Goal: Task Accomplishment & Management: Manage account settings

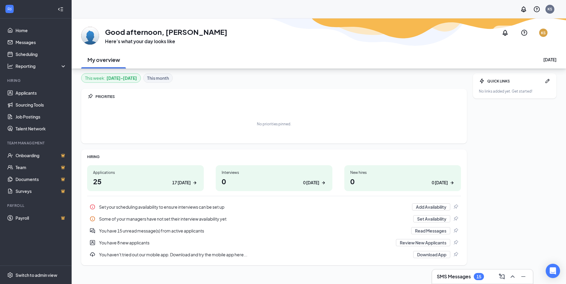
scroll to position [18, 0]
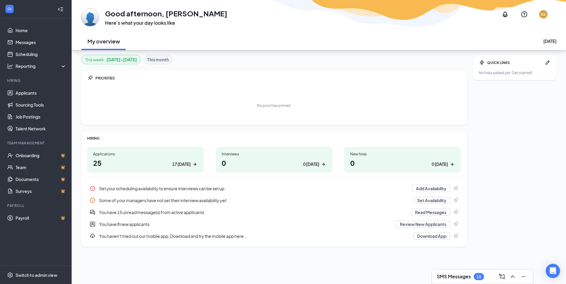
click at [136, 161] on h1 "25 17 today" at bounding box center [145, 163] width 105 height 10
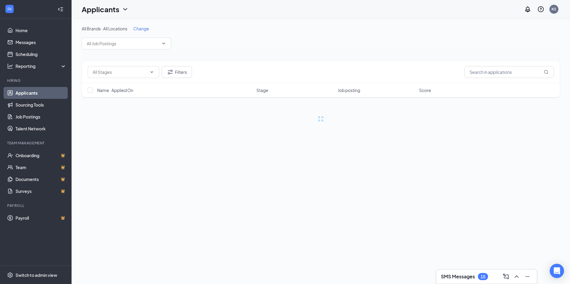
click at [555, 11] on div "KS" at bounding box center [554, 9] width 5 height 5
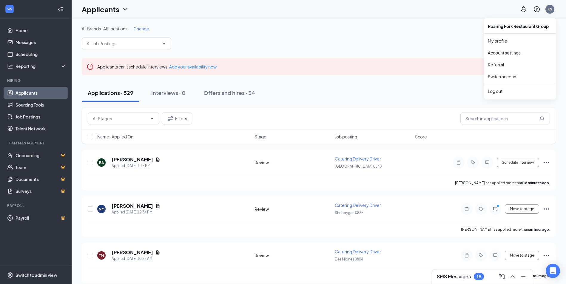
click at [551, 10] on div "KS" at bounding box center [549, 9] width 5 height 5
click at [500, 91] on div "Log out" at bounding box center [520, 91] width 64 height 6
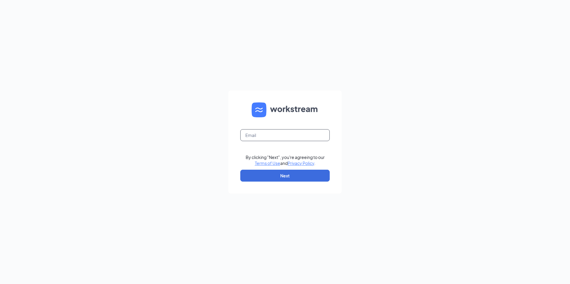
click at [263, 134] on input "text" at bounding box center [284, 135] width 89 height 12
type input "handerson@roaring-fork.com"
click at [294, 176] on button "Next" at bounding box center [284, 176] width 89 height 12
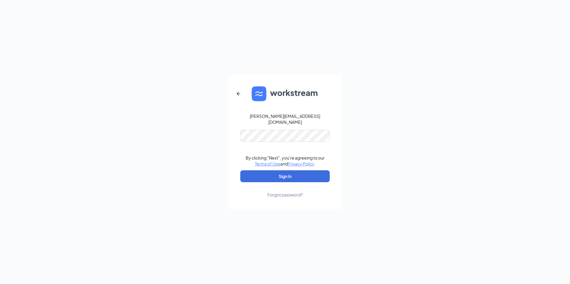
click at [377, 153] on div "handerson@roaring-fork.com By clicking "Next", you're agreeing to our Terms of …" at bounding box center [285, 142] width 570 height 284
click at [279, 171] on button "Sign In" at bounding box center [284, 177] width 89 height 12
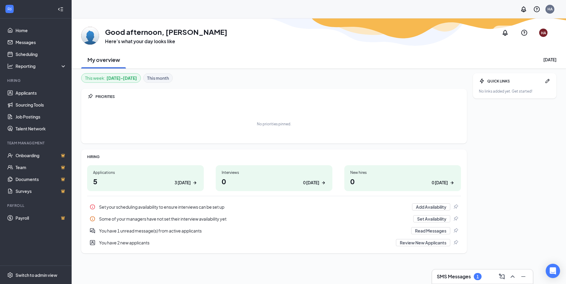
click at [162, 180] on h1 "5 3 today" at bounding box center [145, 182] width 105 height 10
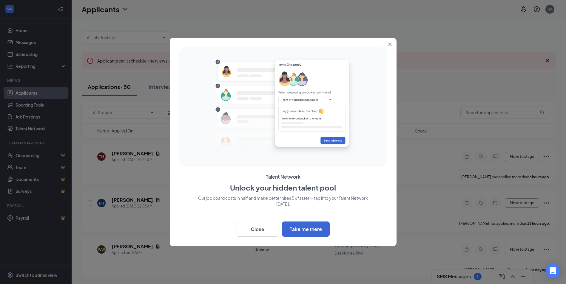
click at [389, 41] on button "Close" at bounding box center [391, 43] width 11 height 11
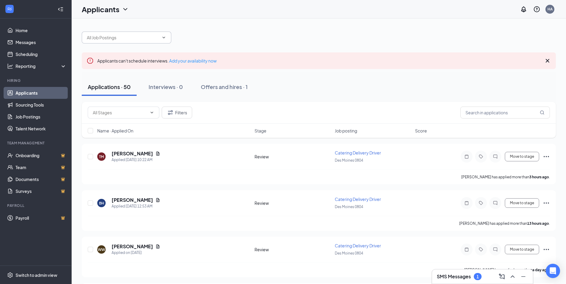
click at [125, 37] on input "text" at bounding box center [123, 37] width 72 height 7
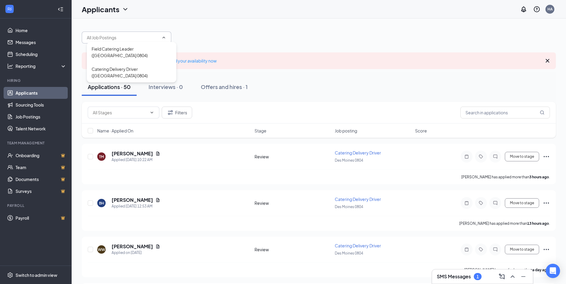
drag, startPoint x: 130, startPoint y: 52, endPoint x: 292, endPoint y: 65, distance: 162.8
click at [130, 51] on div "Field Catering Leader ([GEOGRAPHIC_DATA] 0804)" at bounding box center [132, 52] width 80 height 13
type input "Field Catering Leader ([GEOGRAPHIC_DATA] 0804)"
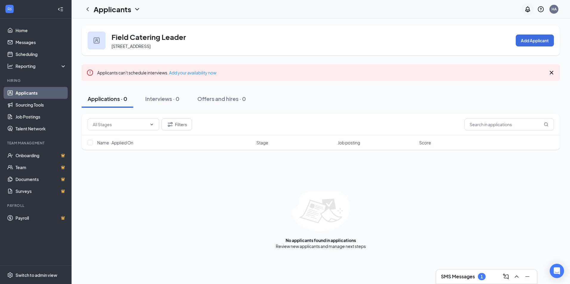
click at [526, 10] on icon "Notifications" at bounding box center [527, 9] width 5 height 6
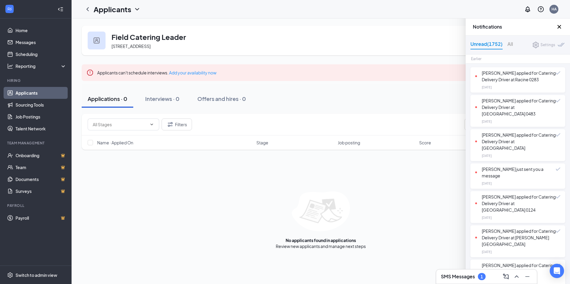
click at [558, 30] on icon "Cross" at bounding box center [559, 26] width 7 height 7
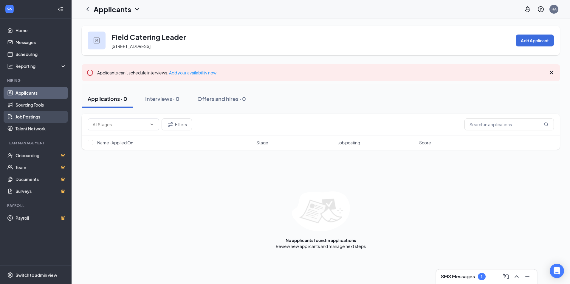
click at [38, 117] on link "Job Postings" at bounding box center [41, 117] width 51 height 12
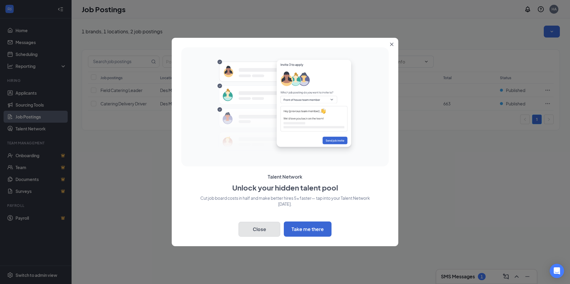
click at [261, 230] on button "Close" at bounding box center [260, 229] width 42 height 15
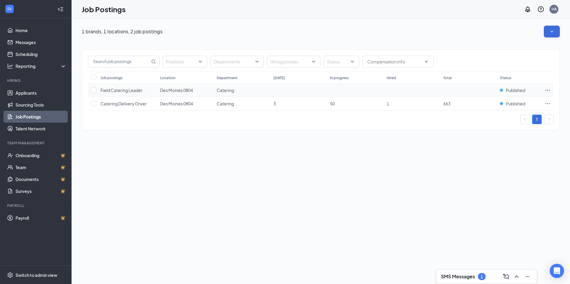
click at [112, 90] on span "Field Catering Leader" at bounding box center [121, 90] width 42 height 5
